Goal: Task Accomplishment & Management: Manage account settings

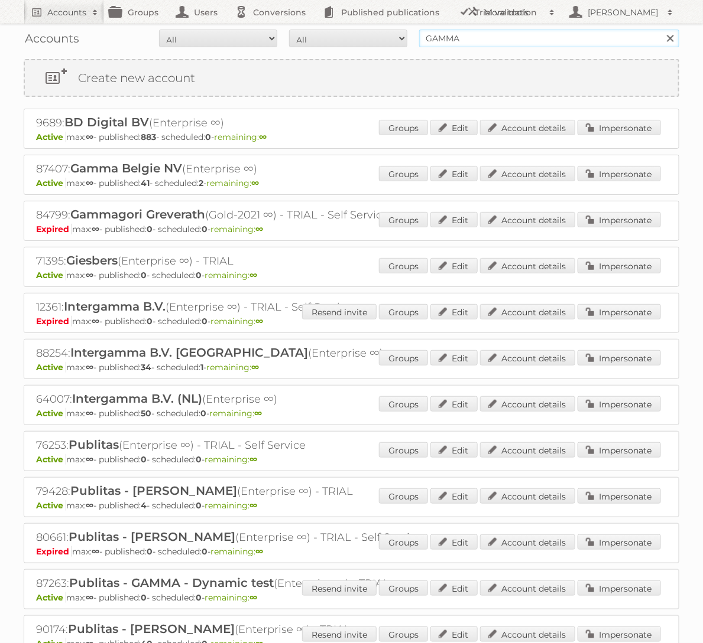
click at [529, 36] on input "GAMMA" at bounding box center [549, 39] width 260 height 18
type input "Holland & [PERSON_NAME]"
click at [661, 30] on input "Search" at bounding box center [670, 39] width 18 height 18
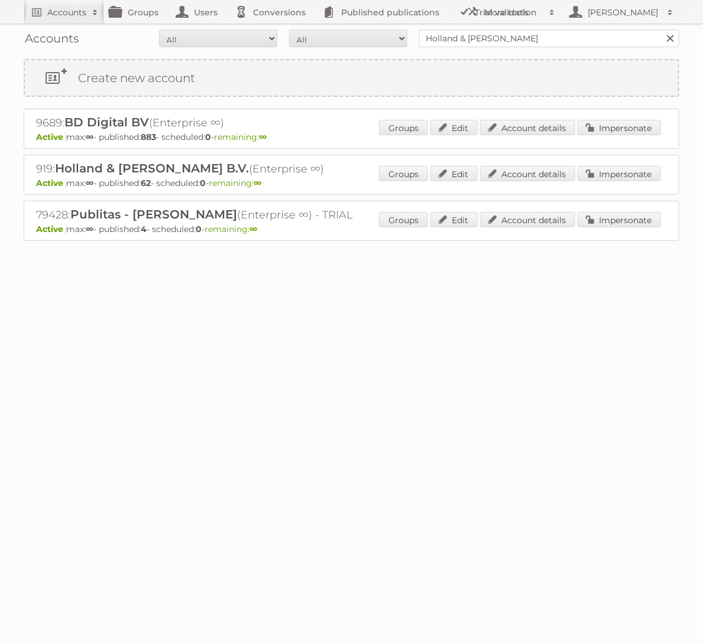
click at [620, 193] on div "919: Holland & [PERSON_NAME] B.V. (Enterprise ∞) Active max: ∞ - published: 62 …" at bounding box center [351, 175] width 655 height 40
click at [622, 172] on link "Impersonate" at bounding box center [618, 173] width 83 height 15
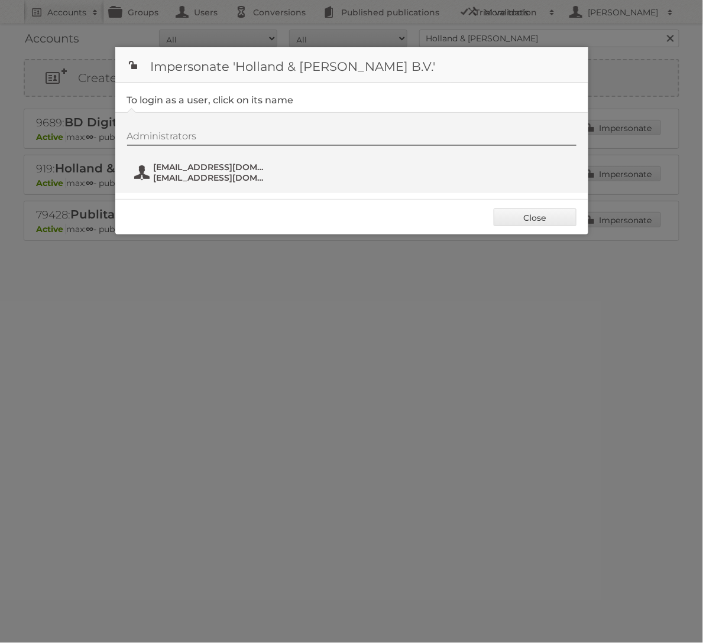
click at [229, 164] on span "[EMAIL_ADDRESS][DOMAIN_NAME]" at bounding box center [211, 167] width 115 height 11
